Goal: Task Accomplishment & Management: Use online tool/utility

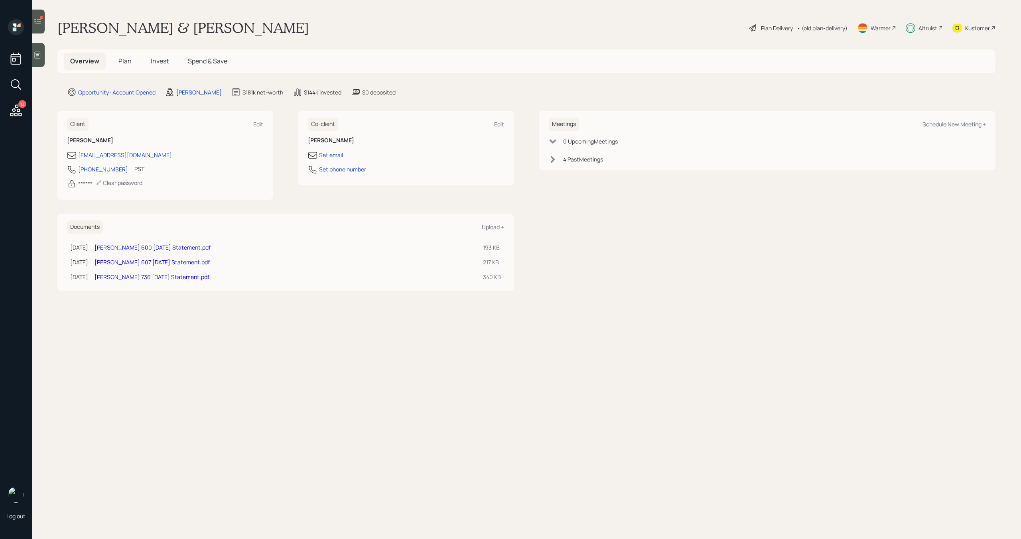
click at [164, 63] on span "Invest" at bounding box center [160, 61] width 18 height 9
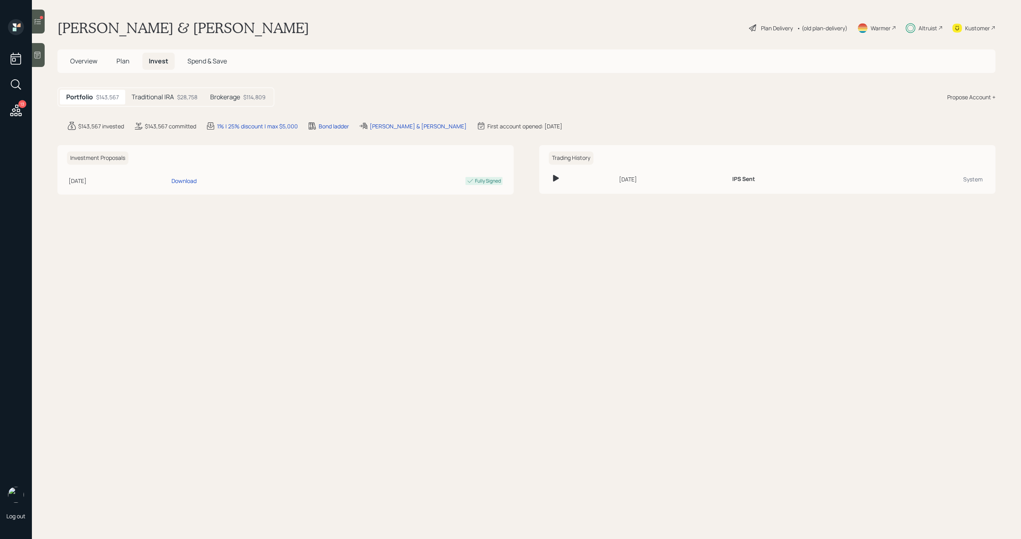
click at [154, 99] on h5 "Traditional IRA" at bounding box center [153, 97] width 42 height 8
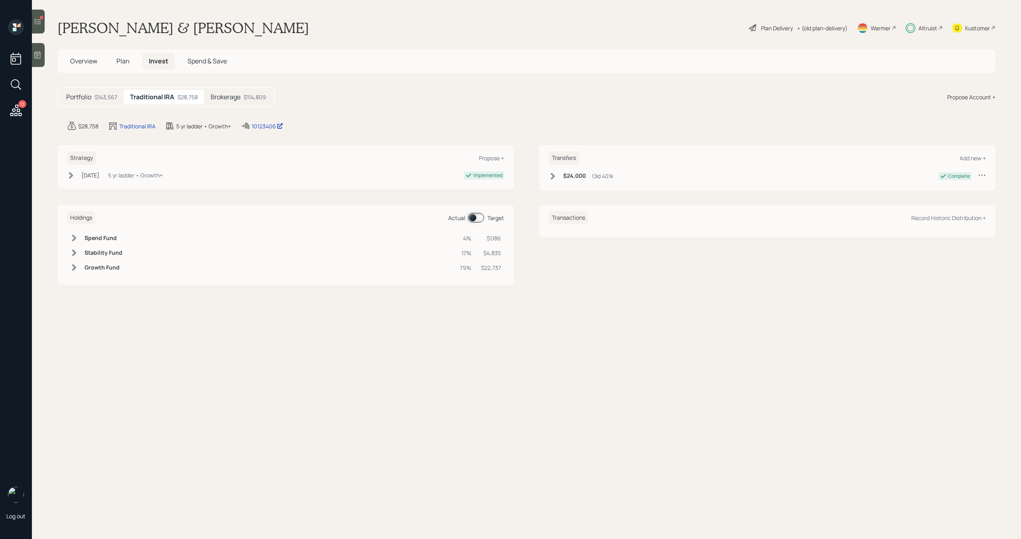
click at [43, 20] on div at bounding box center [38, 22] width 13 height 24
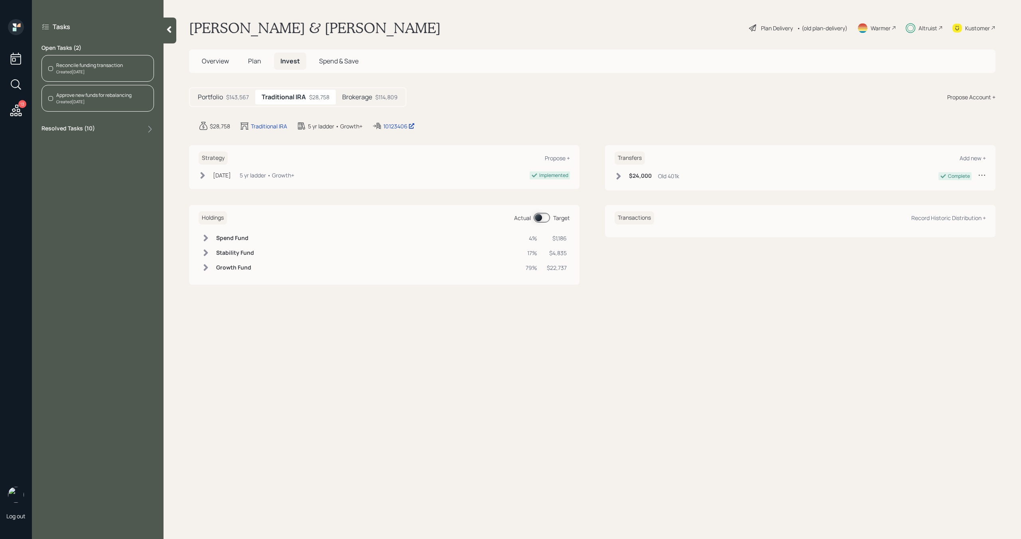
click at [95, 73] on div "Created [DATE]" at bounding box center [89, 72] width 67 height 6
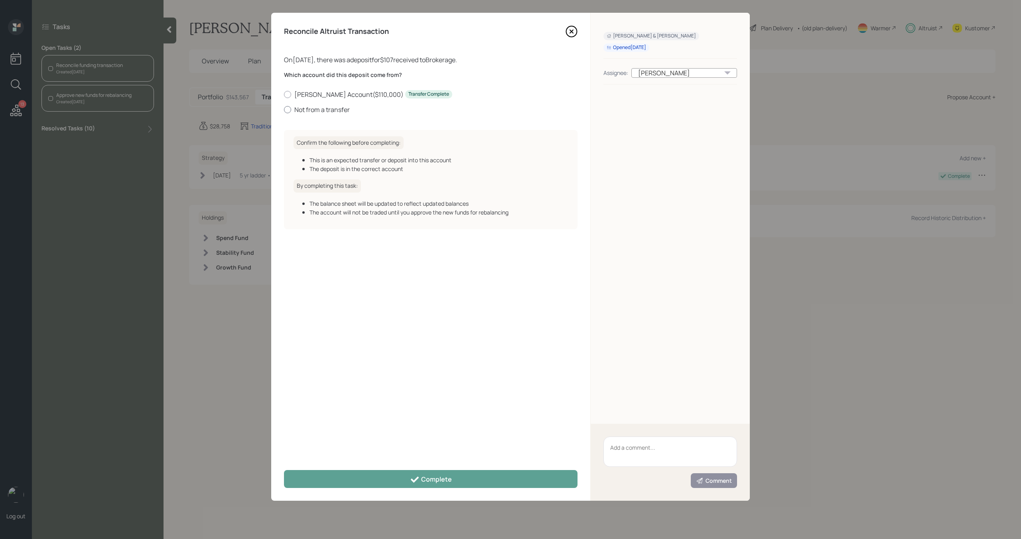
click at [337, 108] on label "Not from a transfer" at bounding box center [430, 109] width 293 height 9
click at [284, 109] on input "Not from a transfer" at bounding box center [283, 109] width 0 height 0
radio input "true"
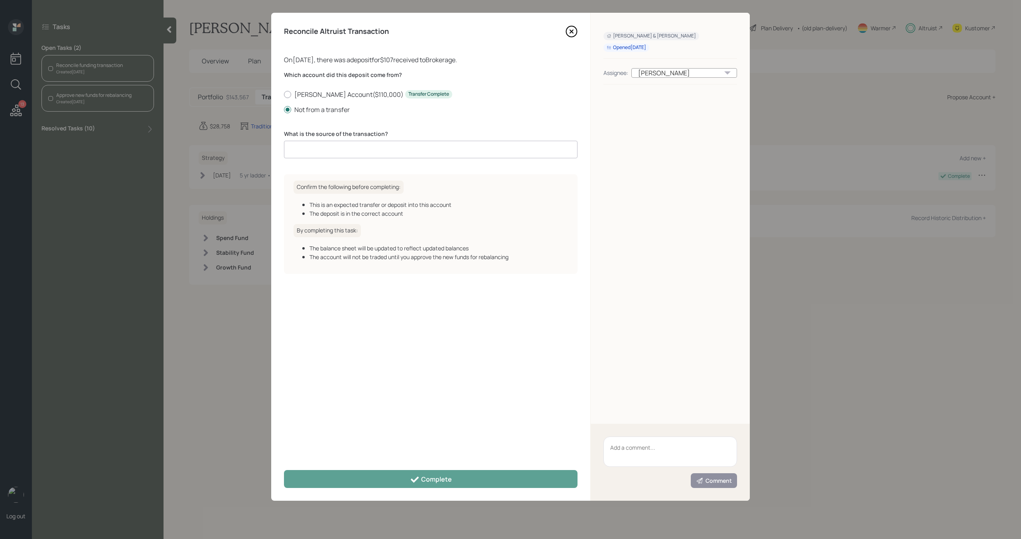
click at [342, 147] on input at bounding box center [430, 150] width 293 height 18
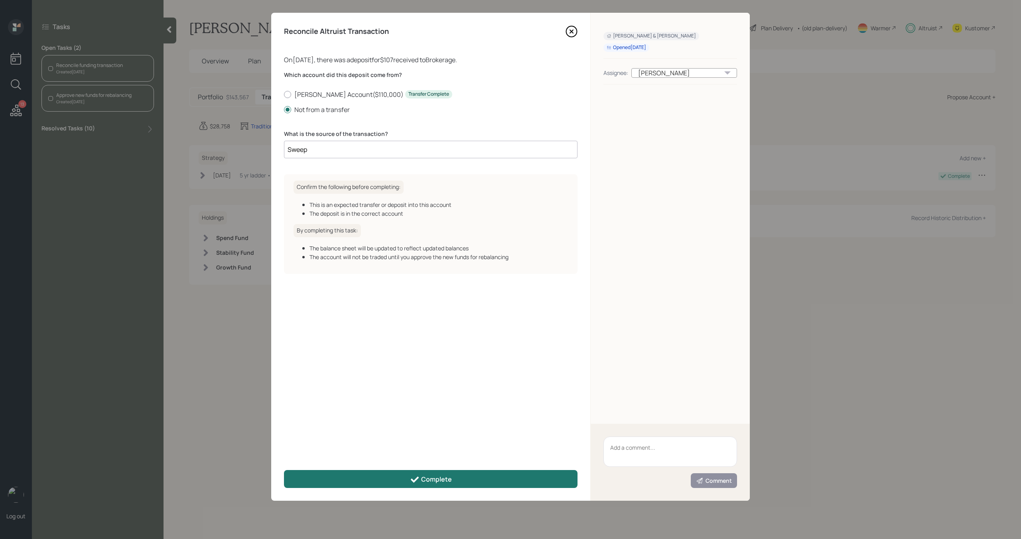
type input "Sweep"
click at [480, 481] on button "Complete" at bounding box center [430, 479] width 293 height 18
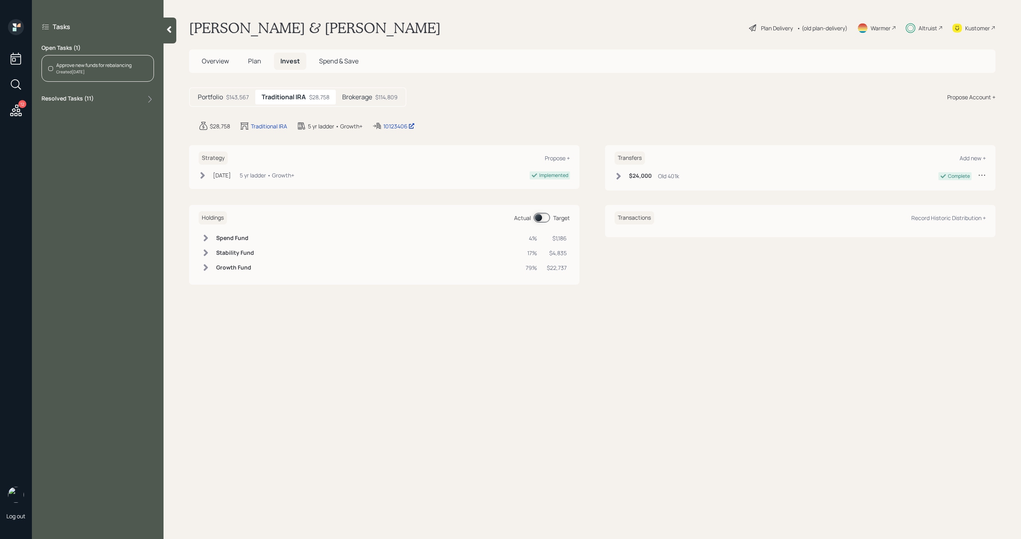
click at [124, 65] on div "Approve new funds for rebalancing" at bounding box center [93, 65] width 75 height 7
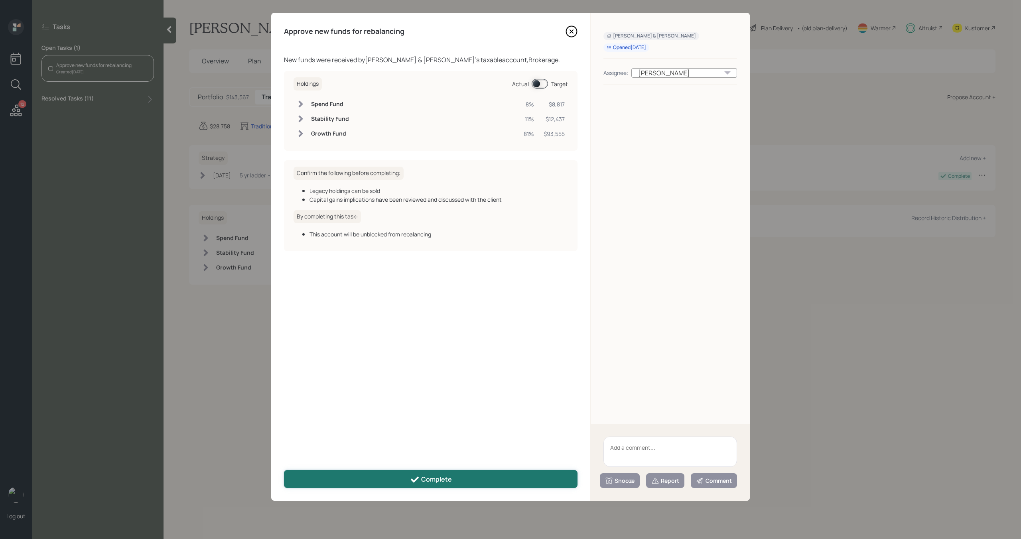
click at [423, 486] on button "Complete" at bounding box center [430, 479] width 293 height 18
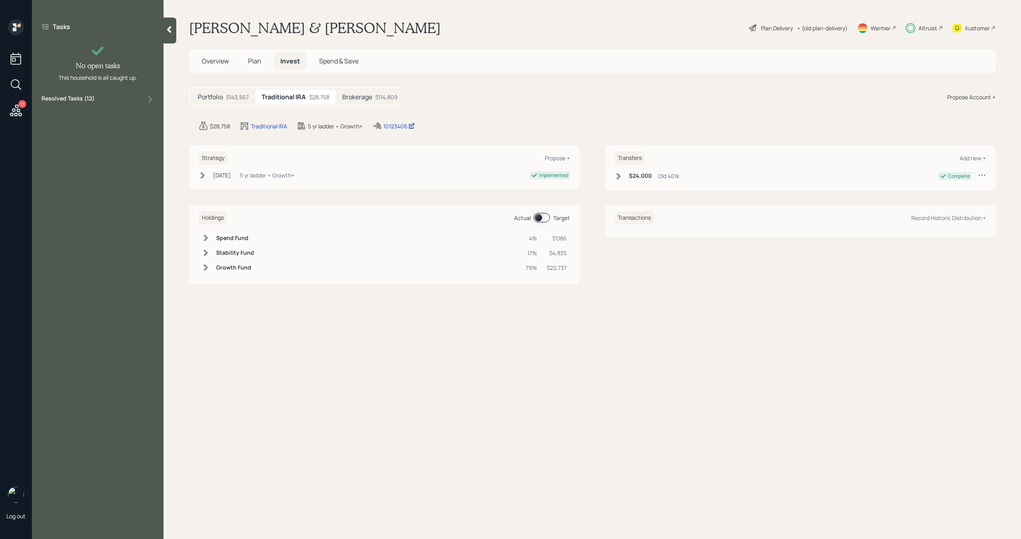
click at [18, 108] on icon at bounding box center [16, 110] width 14 height 14
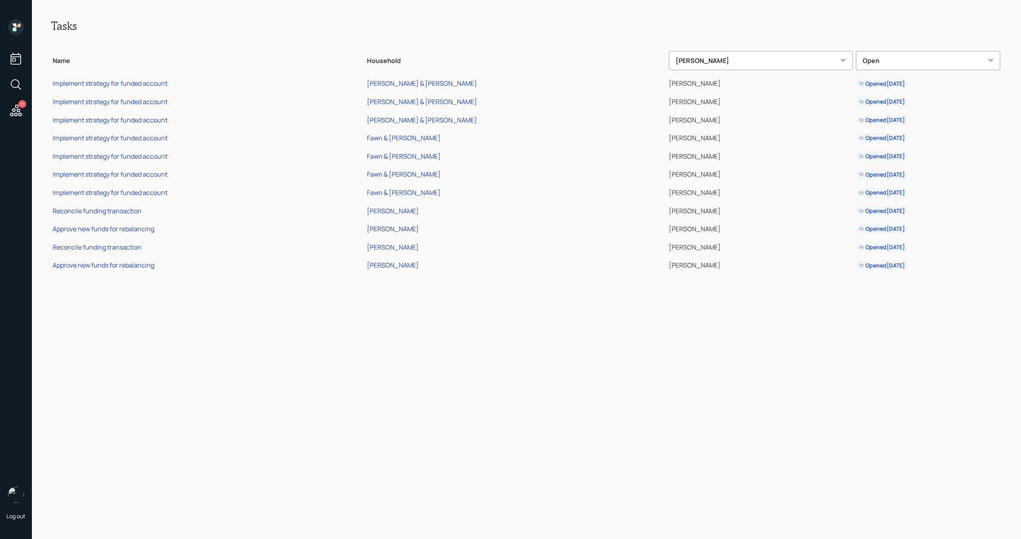
click at [419, 229] on div "[PERSON_NAME]" at bounding box center [393, 228] width 52 height 9
